Goal: Task Accomplishment & Management: Manage account settings

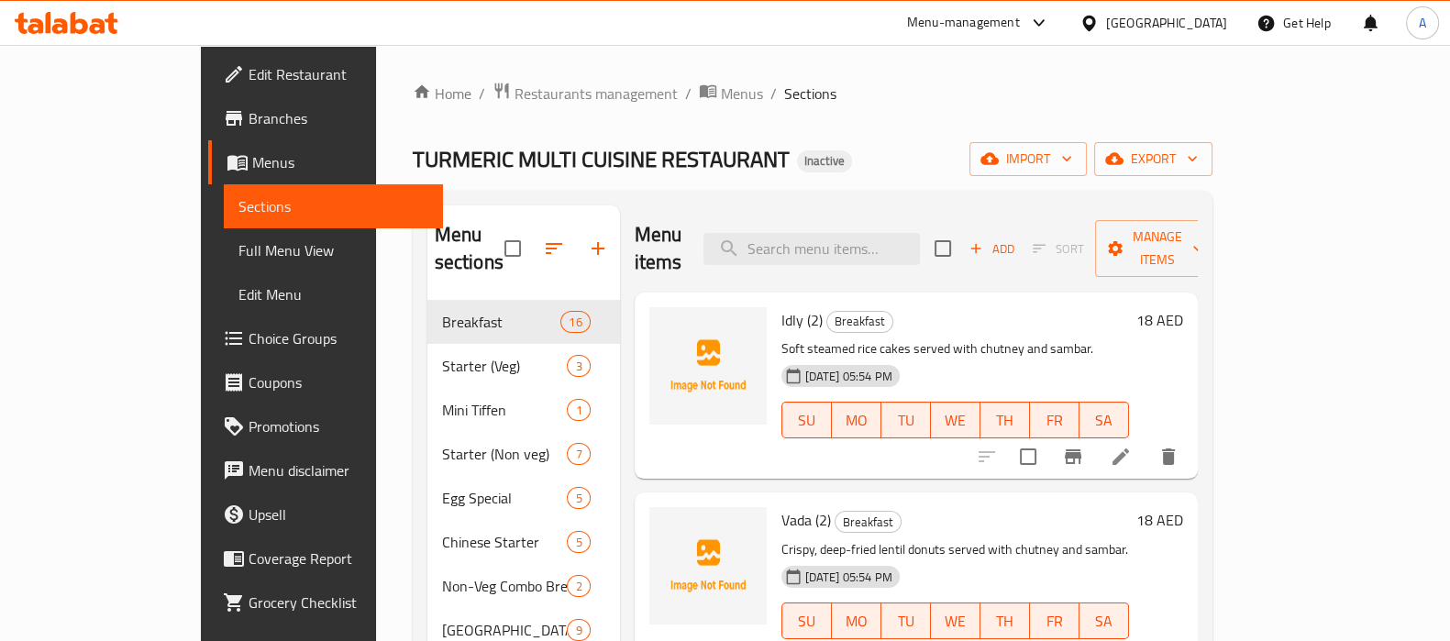
drag, startPoint x: 821, startPoint y: 106, endPoint x: 972, endPoint y: 167, distance: 163.0
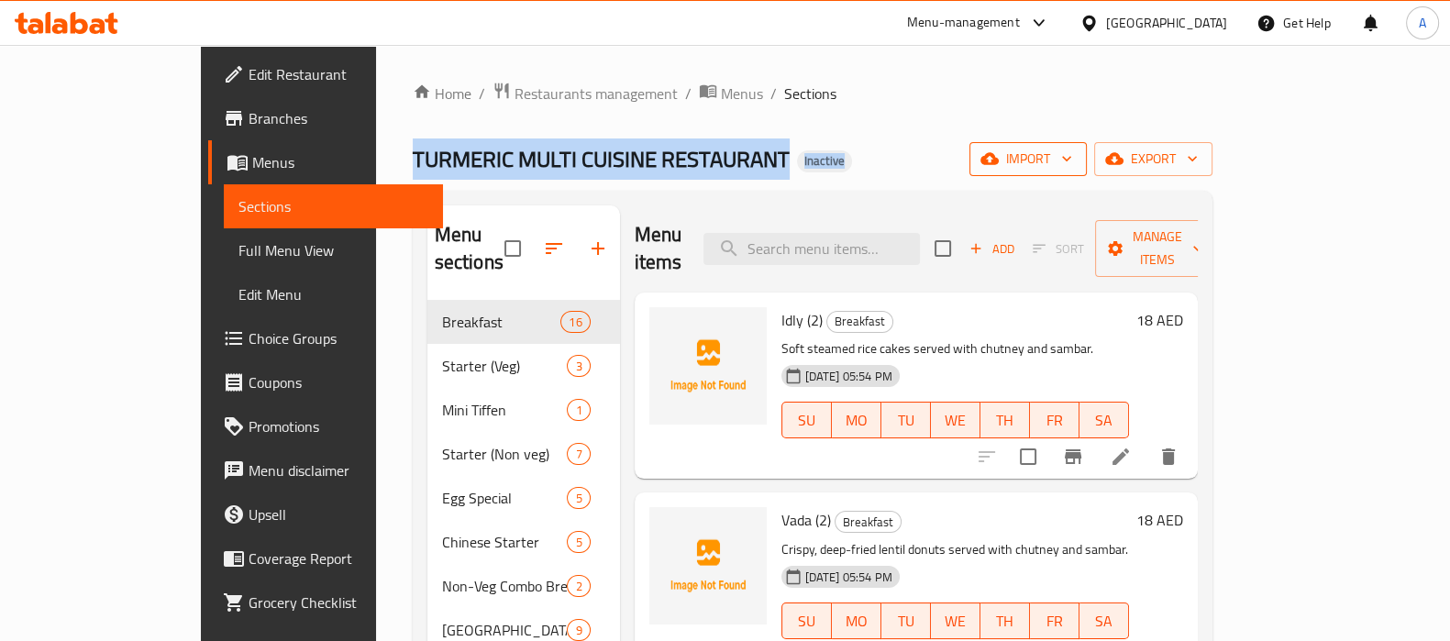
click at [1072, 168] on span "import" at bounding box center [1028, 159] width 88 height 23
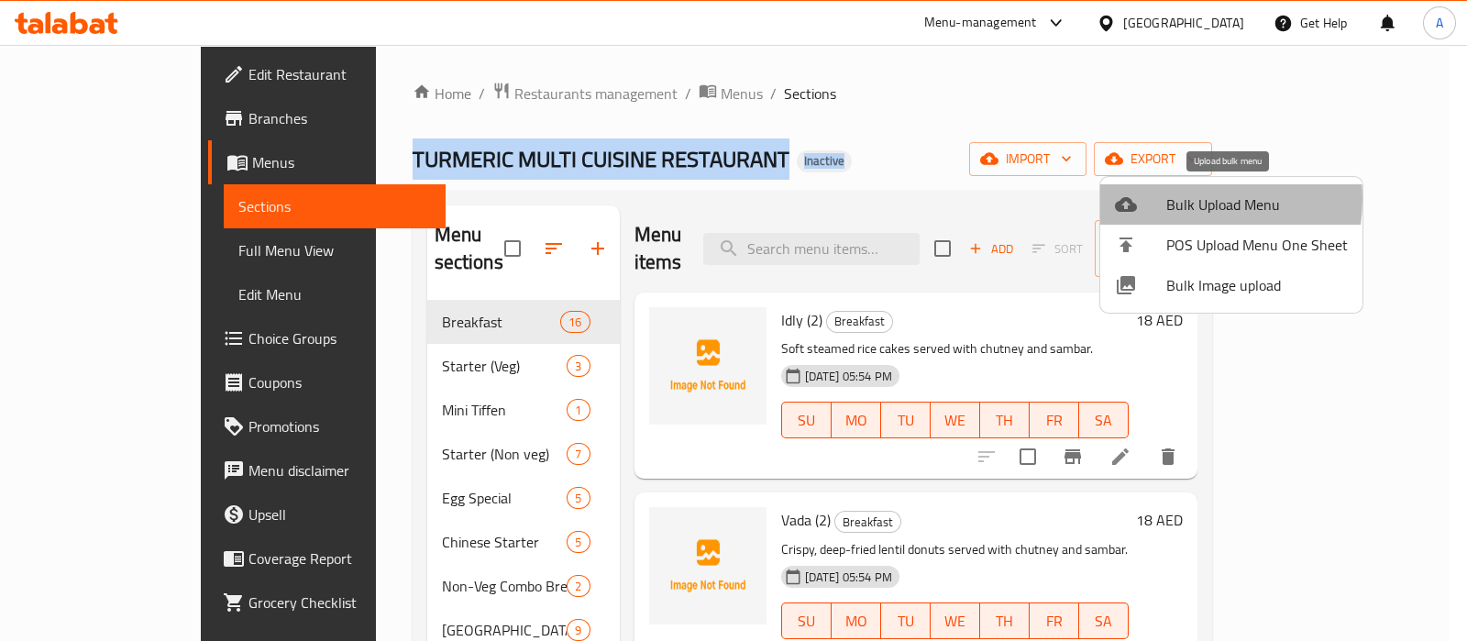
click at [1172, 199] on span "Bulk Upload Menu" at bounding box center [1258, 205] width 182 height 22
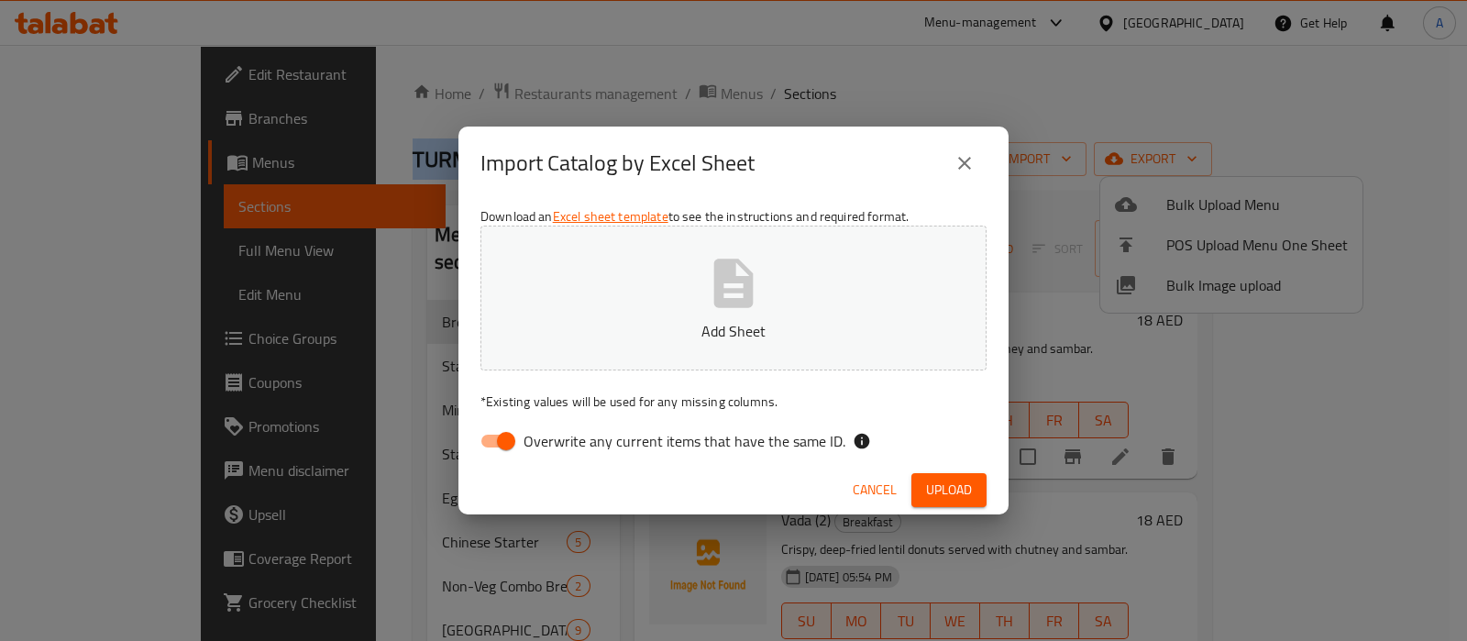
click at [492, 456] on input "Overwrite any current items that have the same ID." at bounding box center [506, 441] width 105 height 35
checkbox input "false"
click at [707, 282] on icon "button" at bounding box center [733, 283] width 59 height 59
click at [968, 497] on span "Upload" at bounding box center [949, 490] width 46 height 23
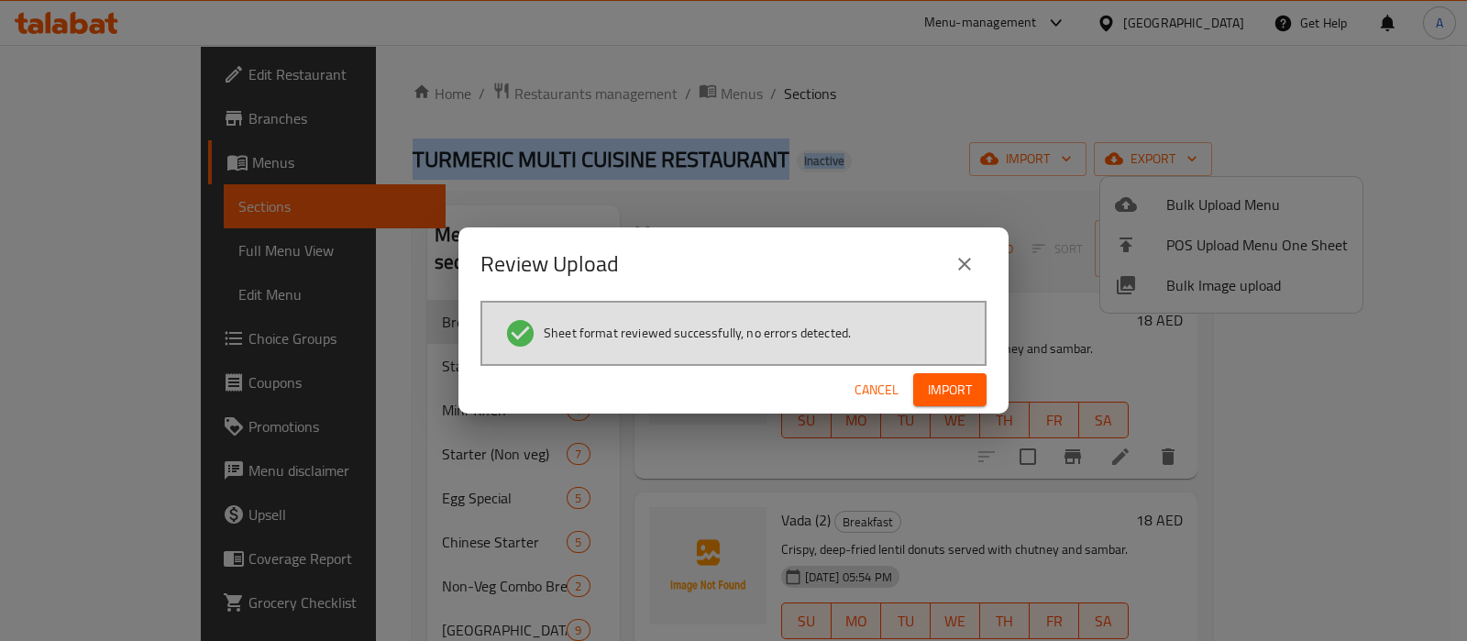
click at [958, 397] on span "Import" at bounding box center [950, 390] width 44 height 23
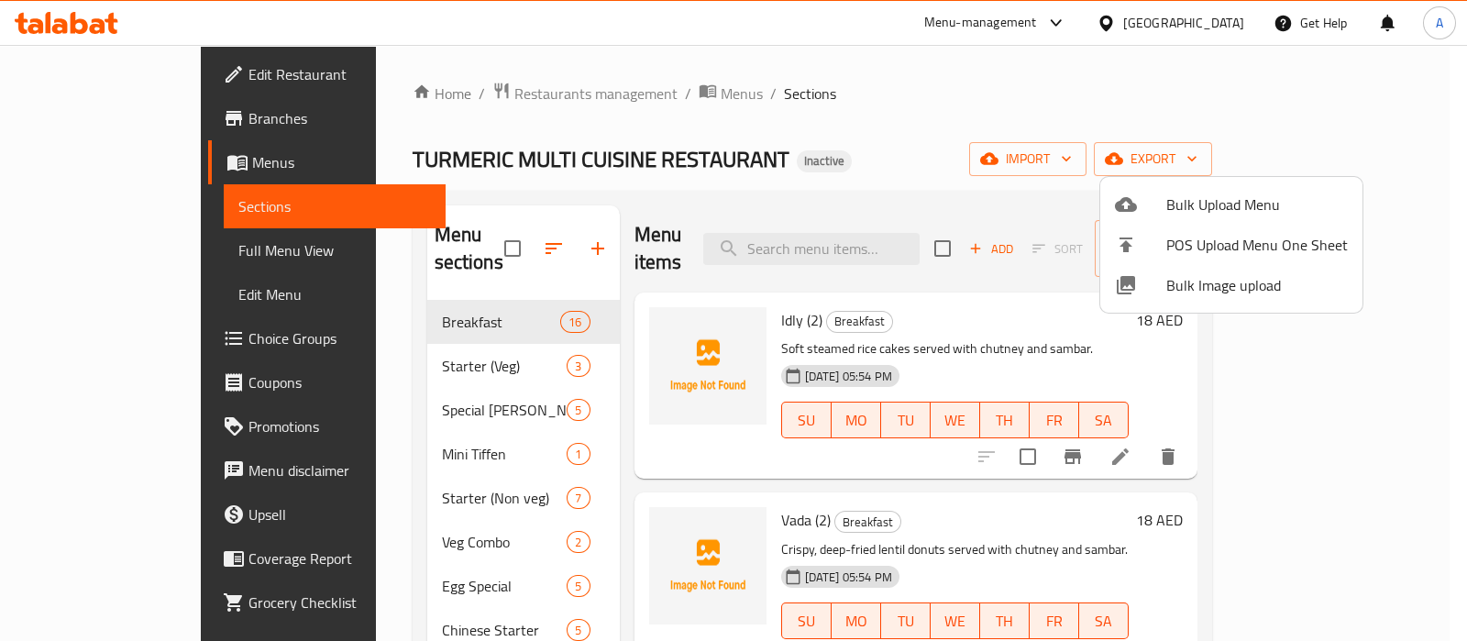
click at [828, 216] on div at bounding box center [733, 320] width 1467 height 641
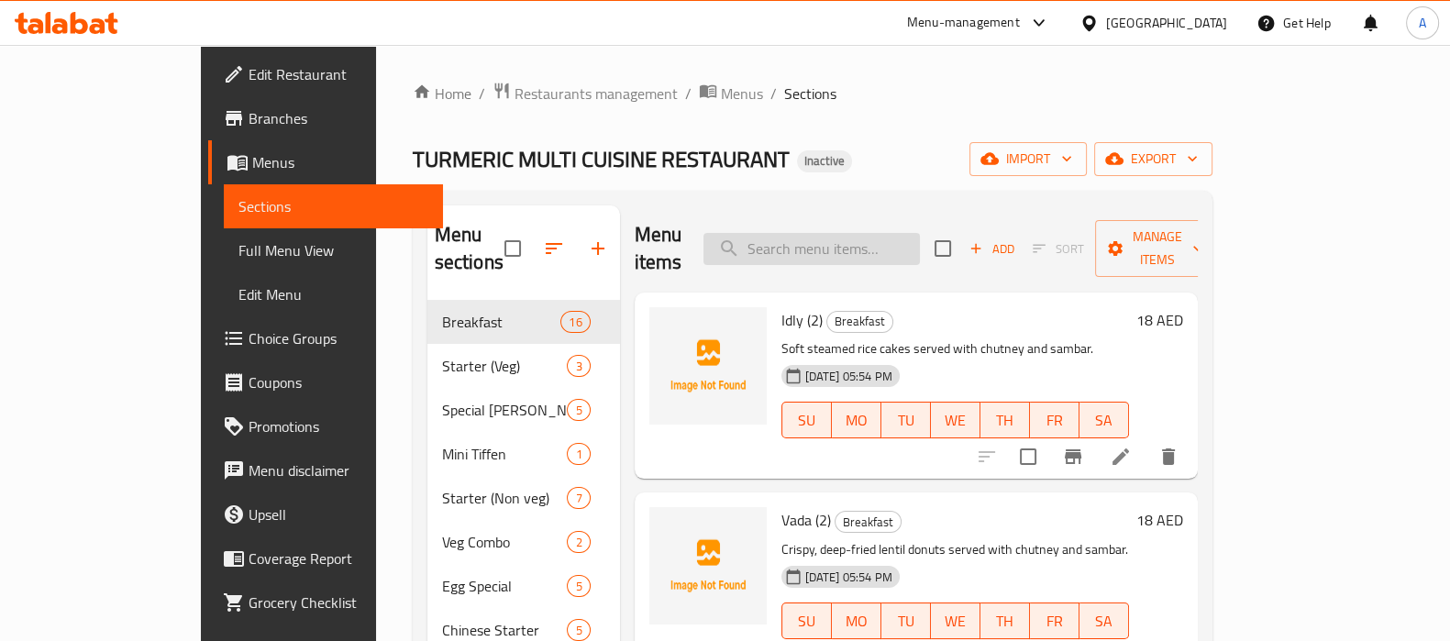
click at [820, 233] on input "search" at bounding box center [811, 249] width 216 height 32
paste input "Ghee rice / Jeera rice"
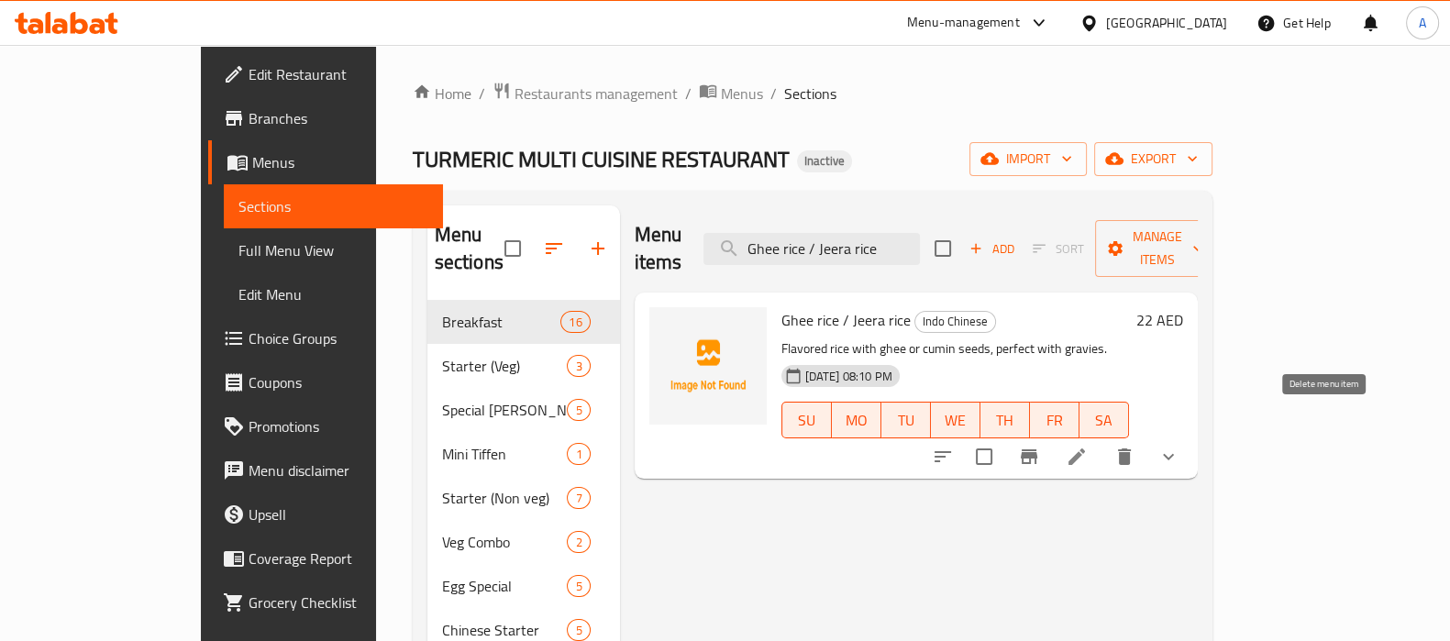
type input "Ghee rice / Jeera rice"
click at [1135, 446] on icon "delete" at bounding box center [1124, 457] width 22 height 22
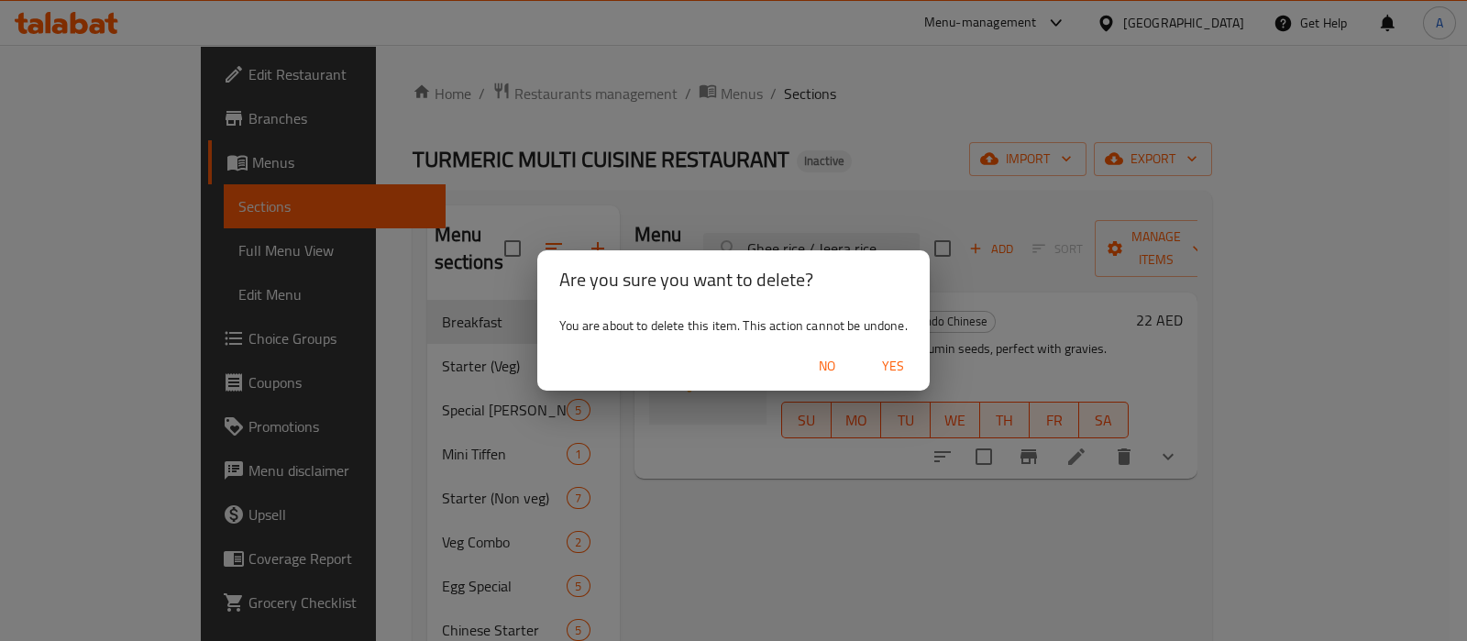
click at [887, 370] on span "Yes" at bounding box center [893, 366] width 44 height 23
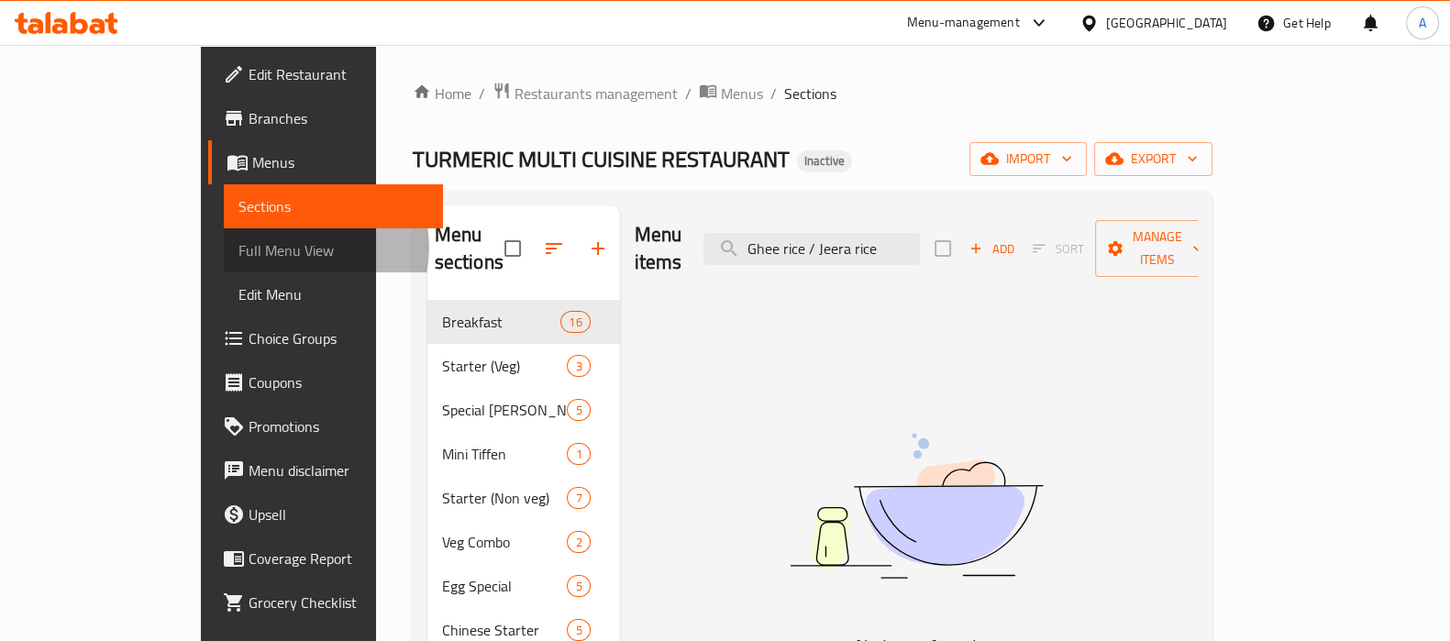
click at [238, 248] on span "Full Menu View" at bounding box center [333, 250] width 190 height 22
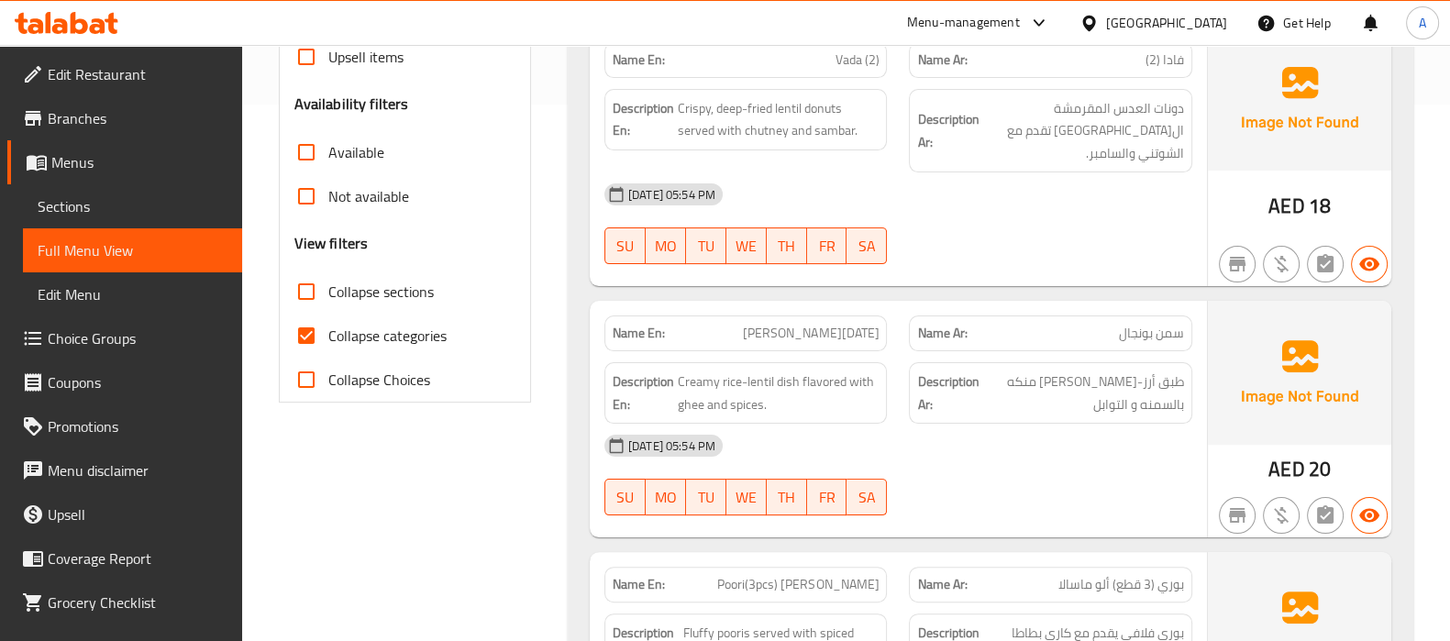
scroll to position [573, 0]
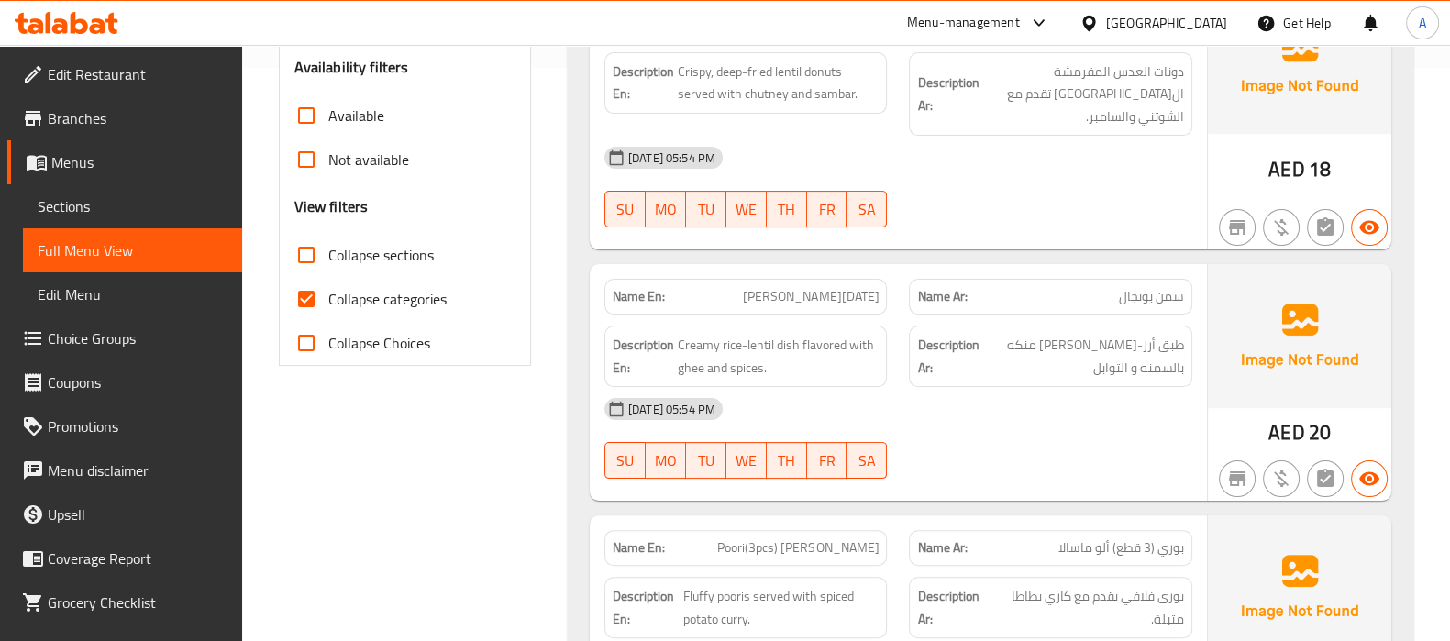
click at [313, 299] on input "Collapse categories" at bounding box center [306, 299] width 44 height 44
checkbox input "false"
click at [310, 256] on input "Collapse sections" at bounding box center [306, 255] width 44 height 44
checkbox input "true"
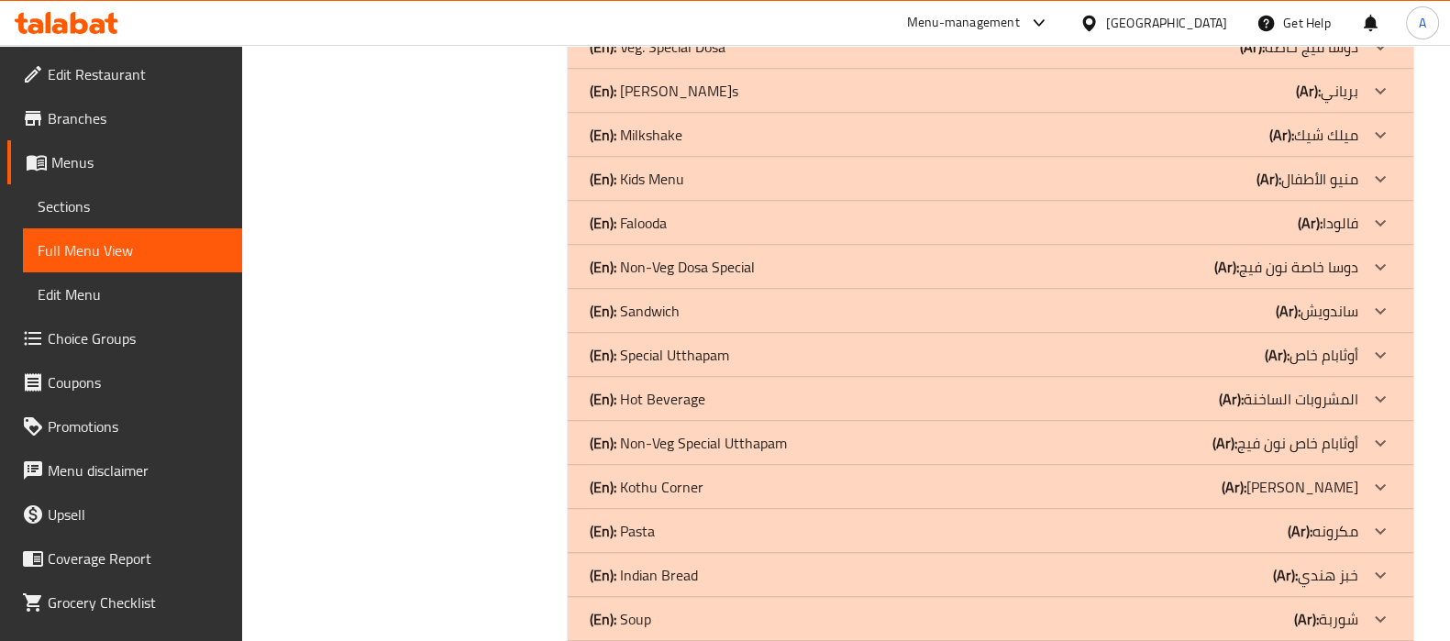
scroll to position [1226, 0]
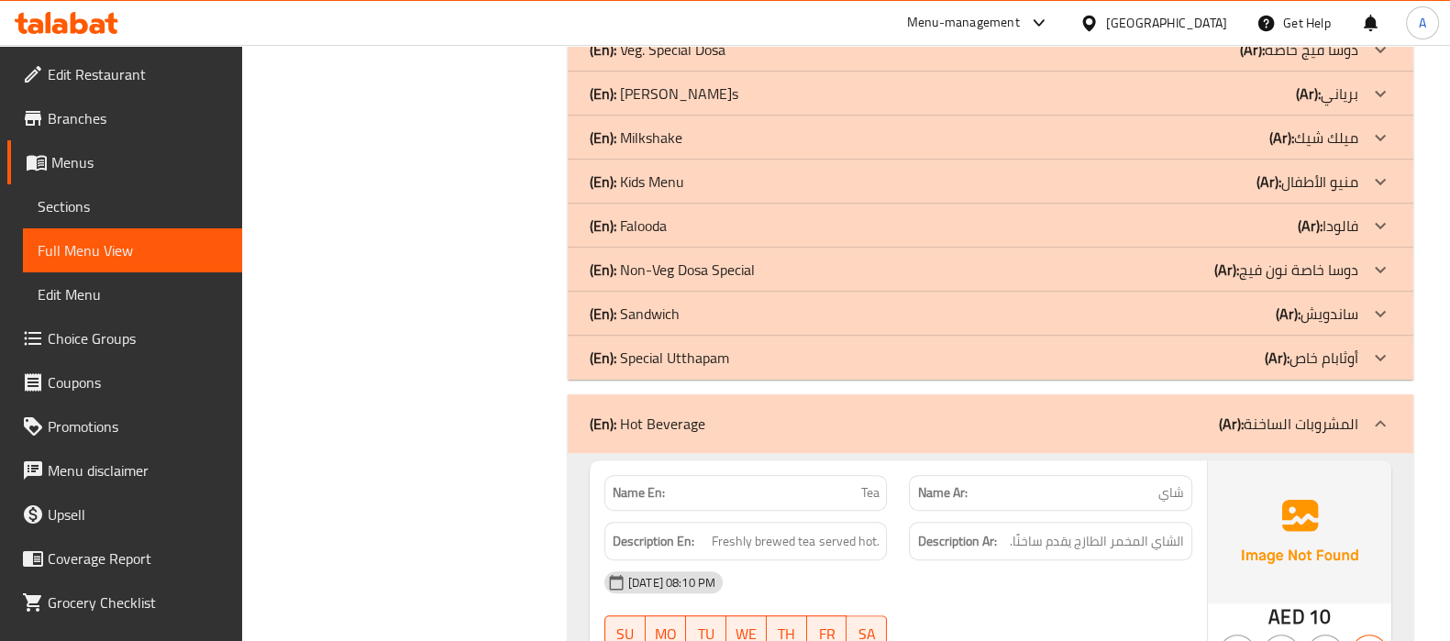
scroll to position [1112, 0]
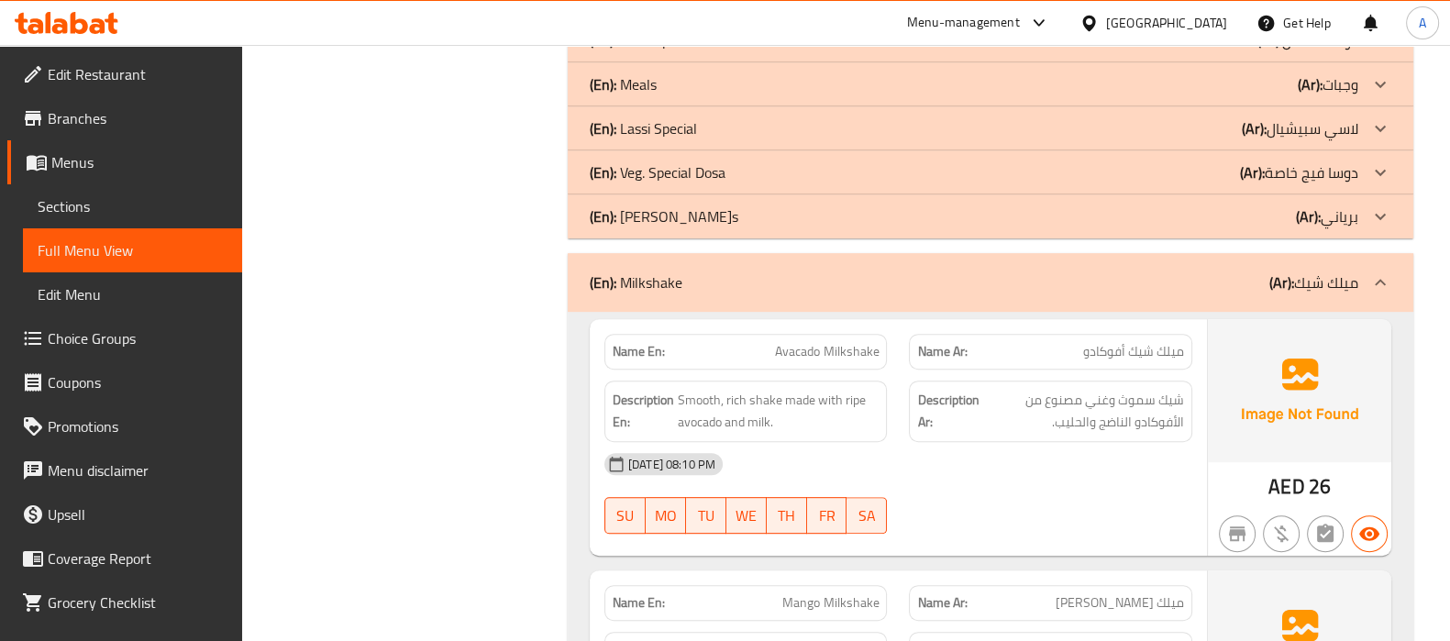
scroll to position [882, 0]
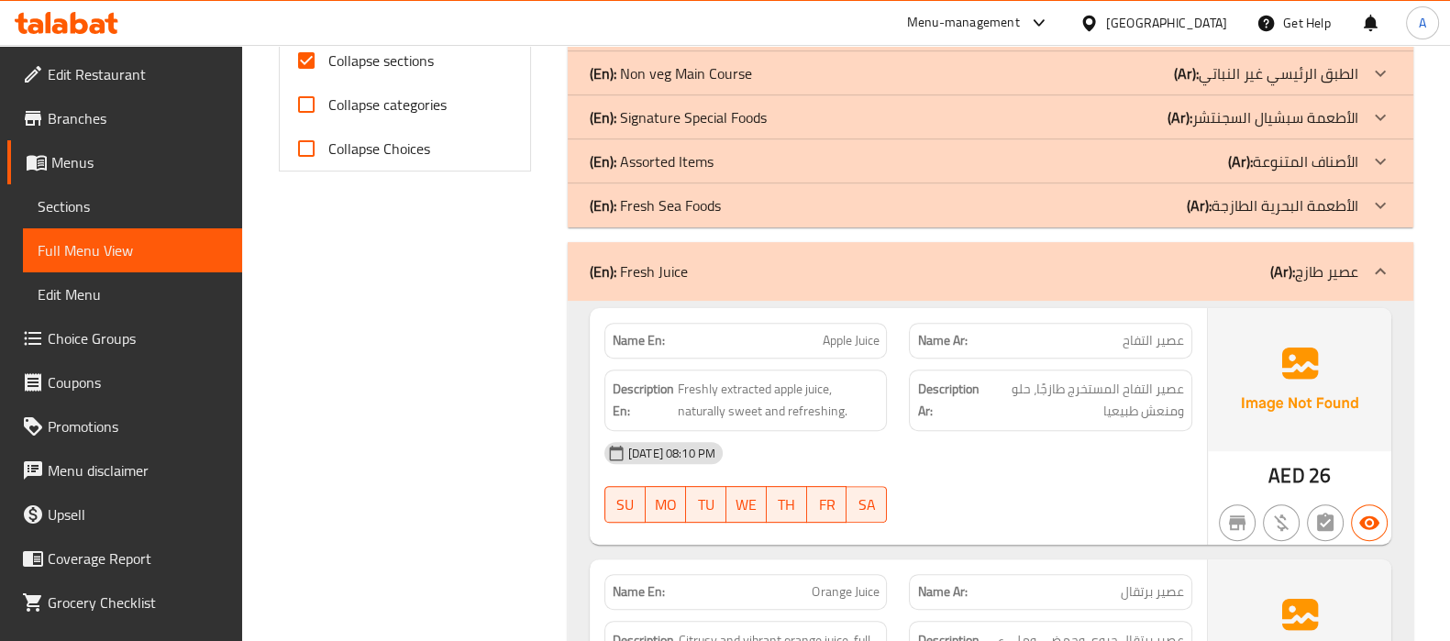
scroll to position [653, 0]
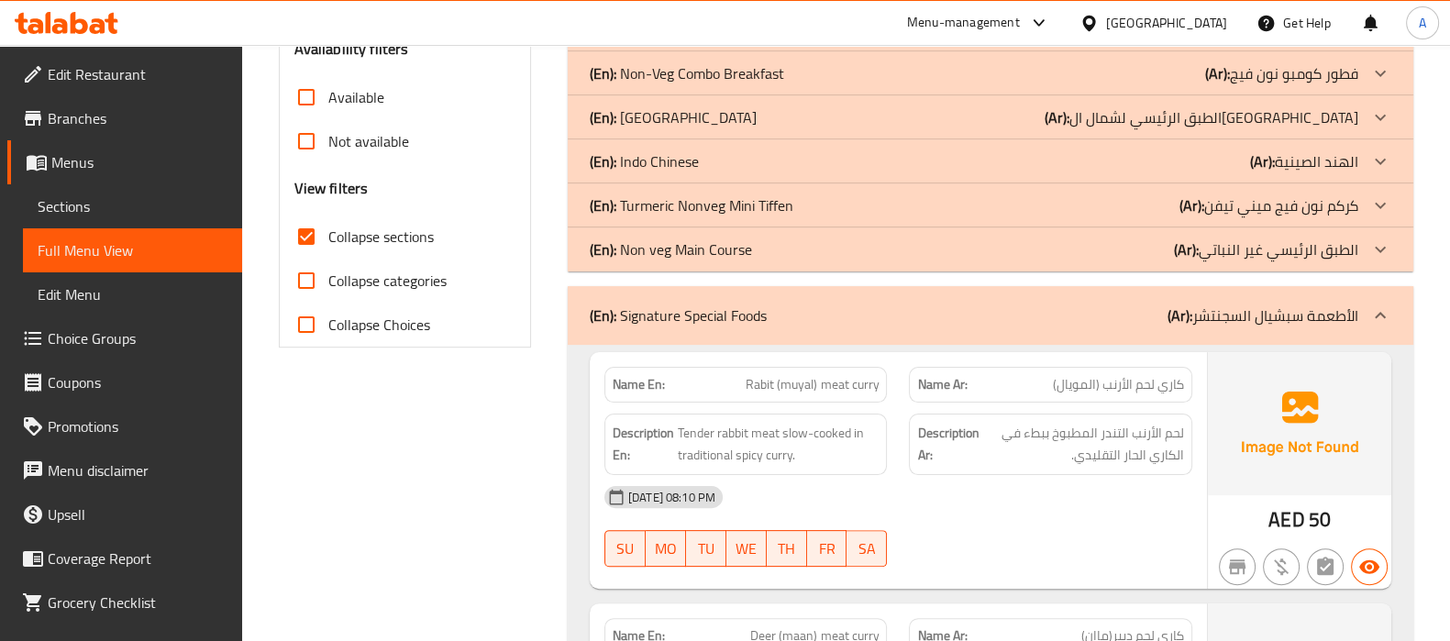
scroll to position [538, 0]
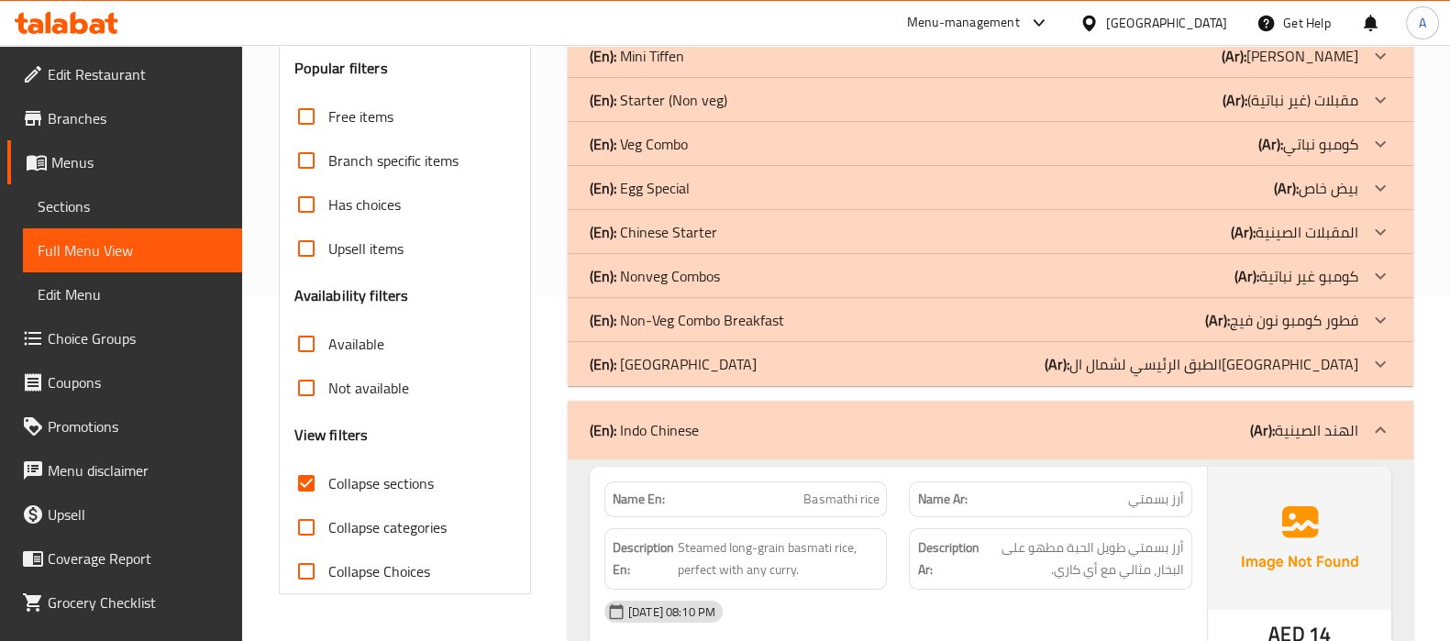
scroll to position [309, 0]
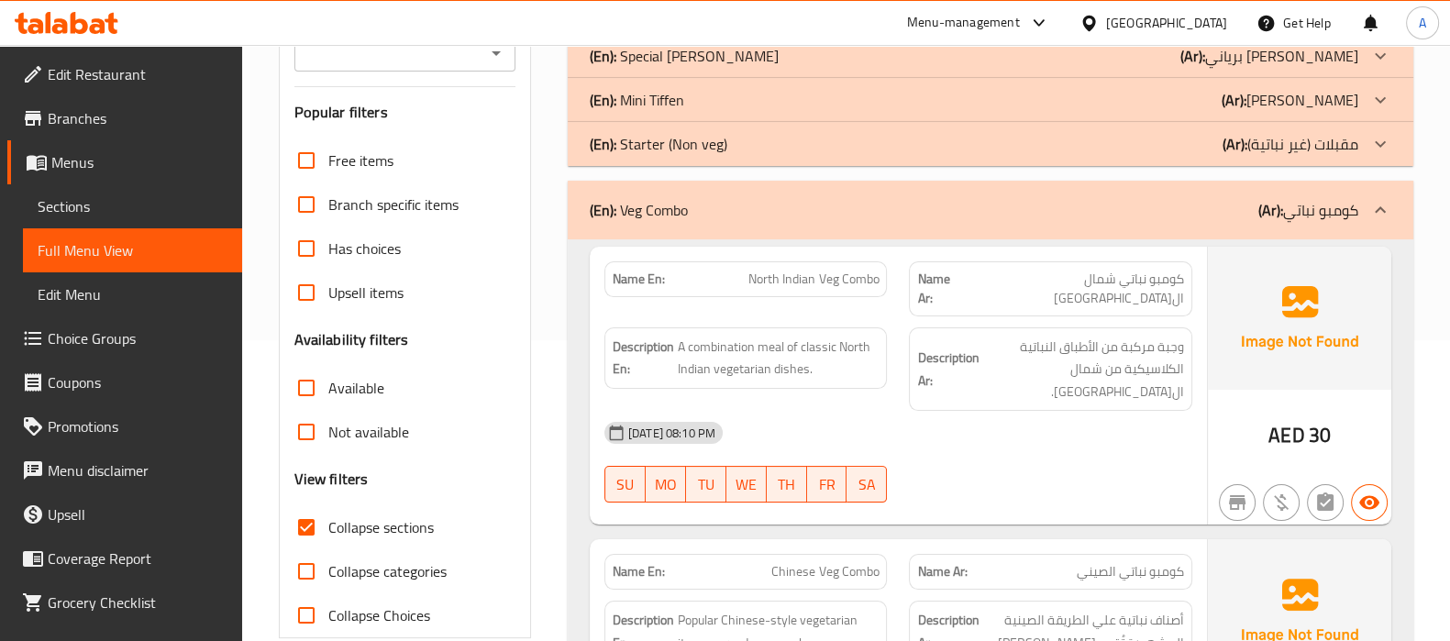
scroll to position [194, 0]
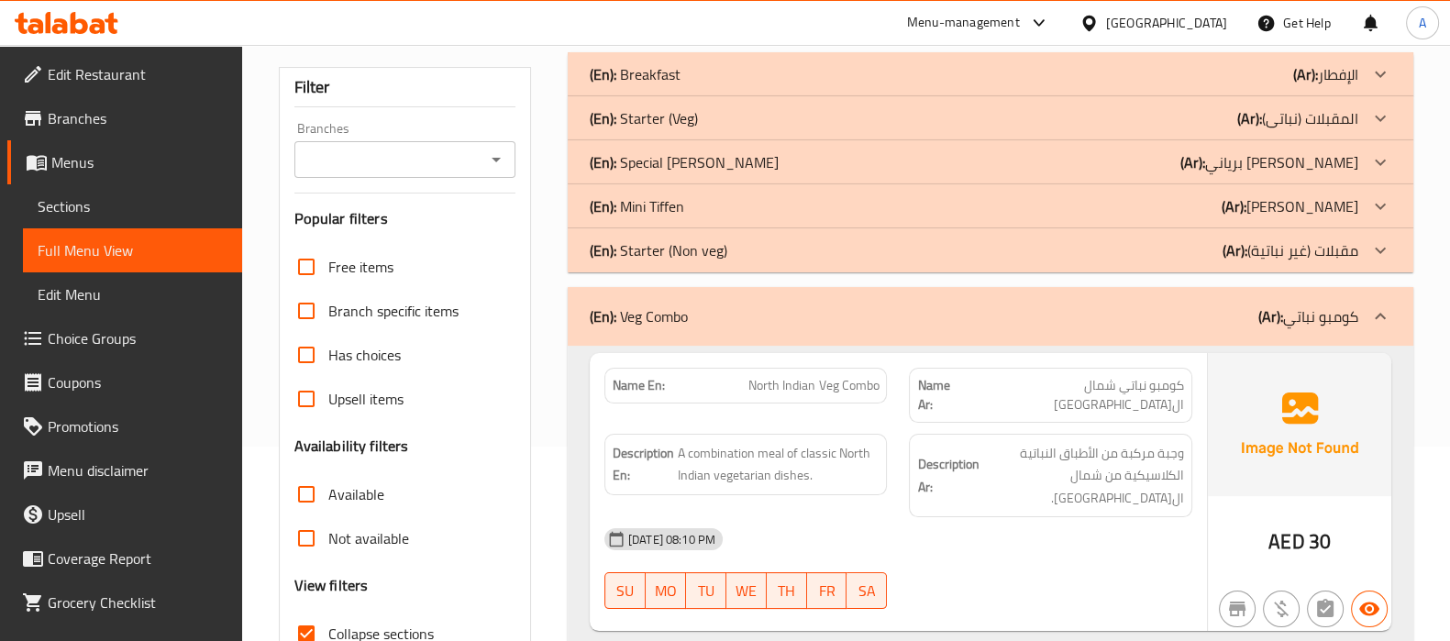
click at [680, 85] on p "(En): Special [PERSON_NAME]" at bounding box center [635, 74] width 91 height 22
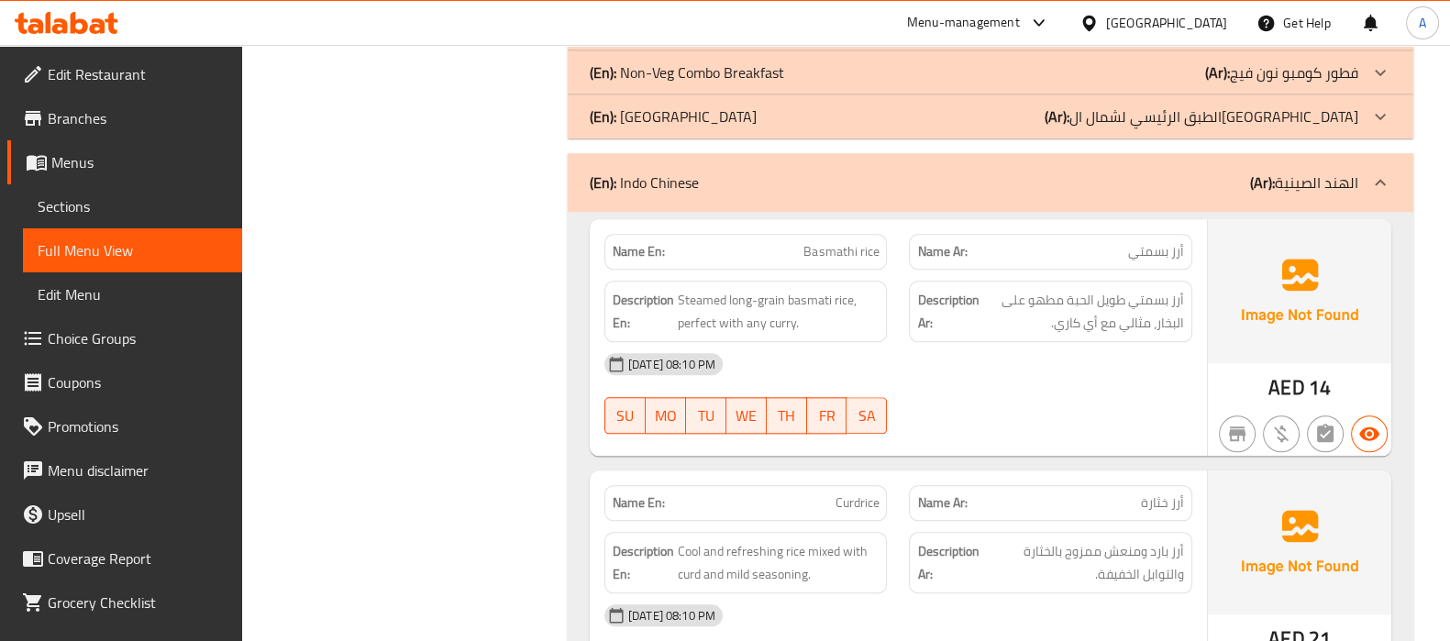
scroll to position [2373, 0]
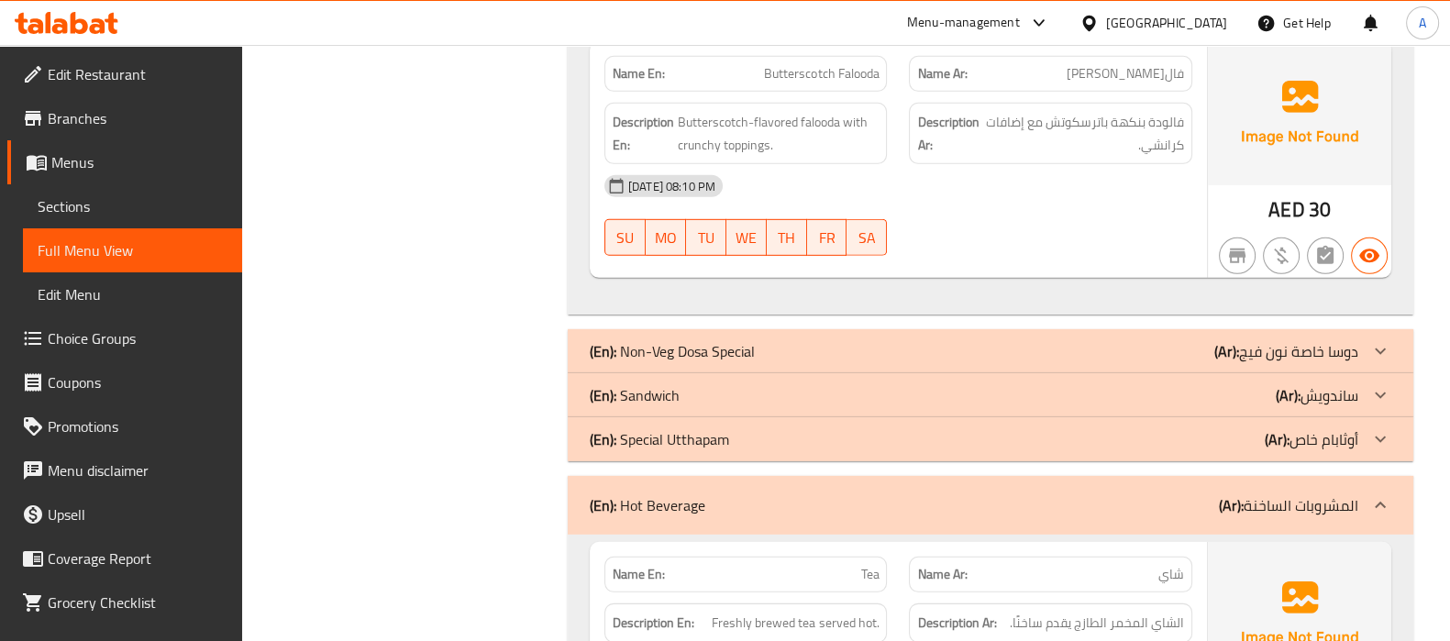
scroll to position [15671, 0]
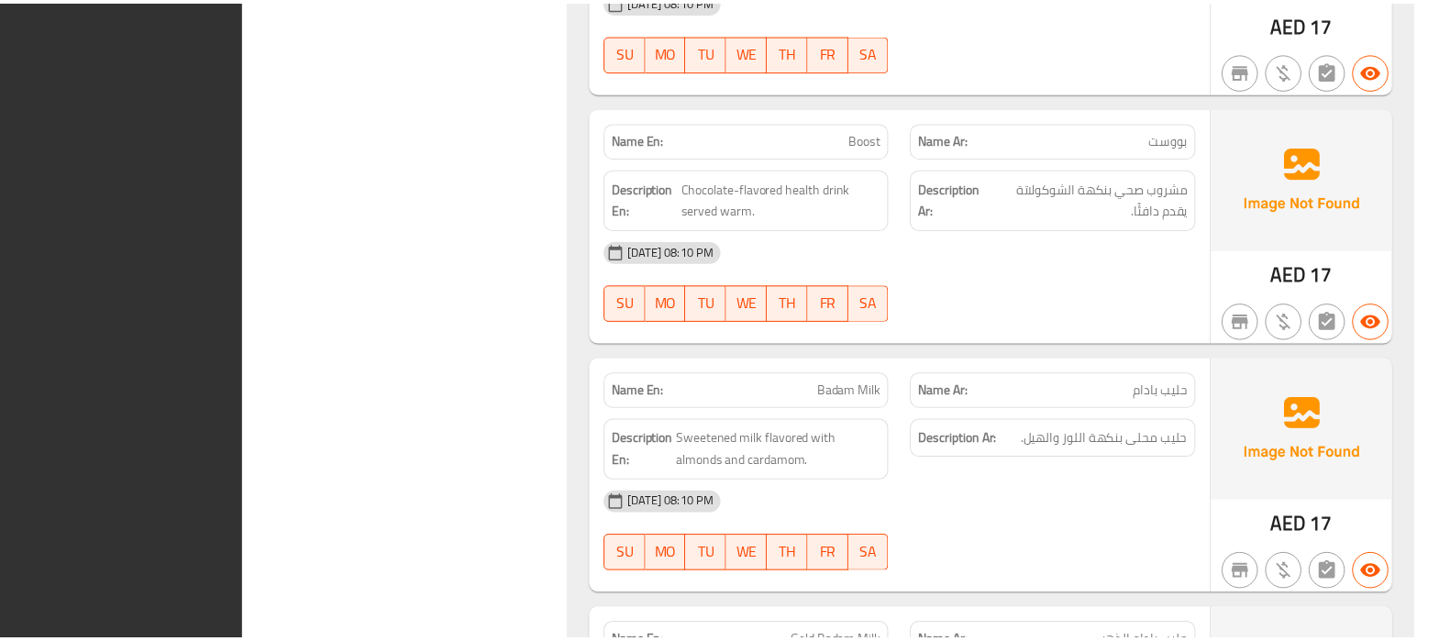
scroll to position [19090, 0]
